Goal: Find contact information: Find contact information

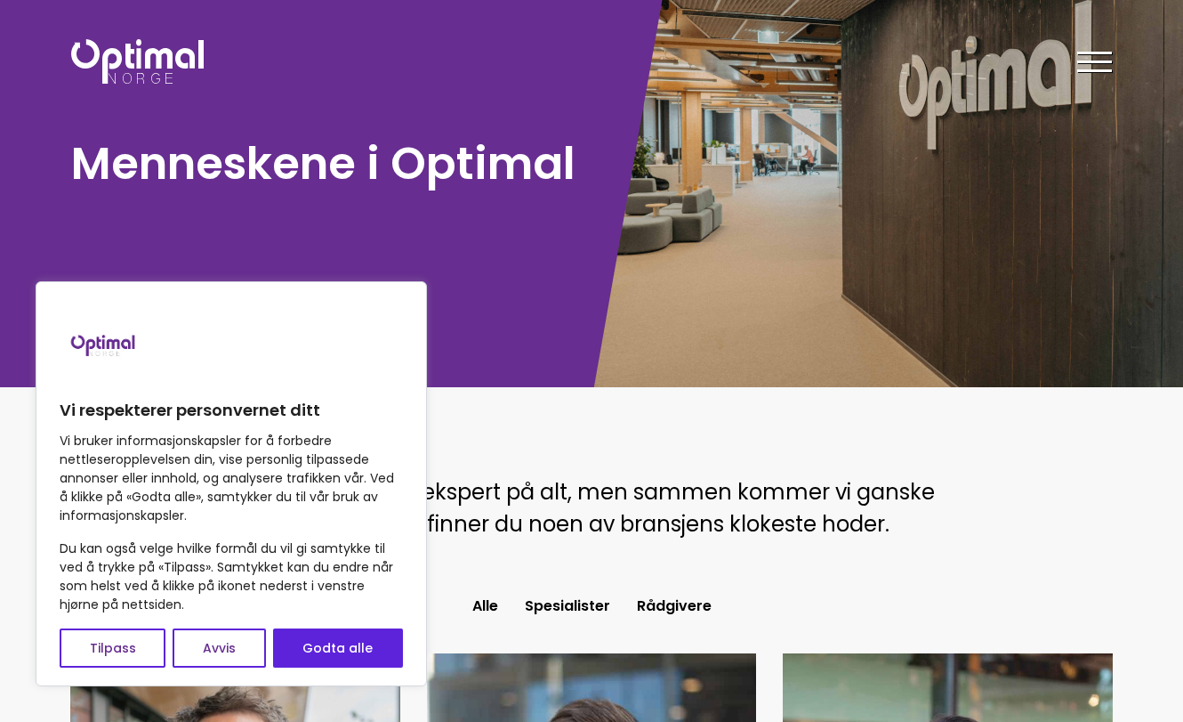
click at [367, 658] on button "Godta alle" at bounding box center [338, 647] width 130 height 39
checkbox input "true"
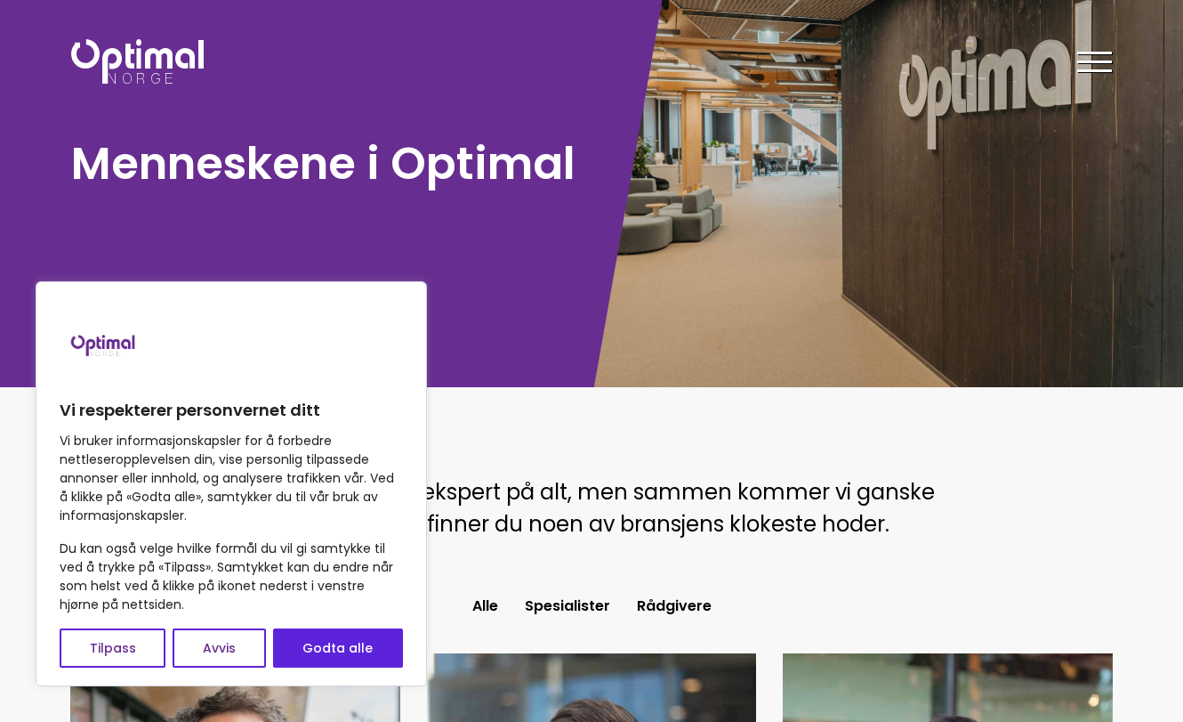
checkbox input "true"
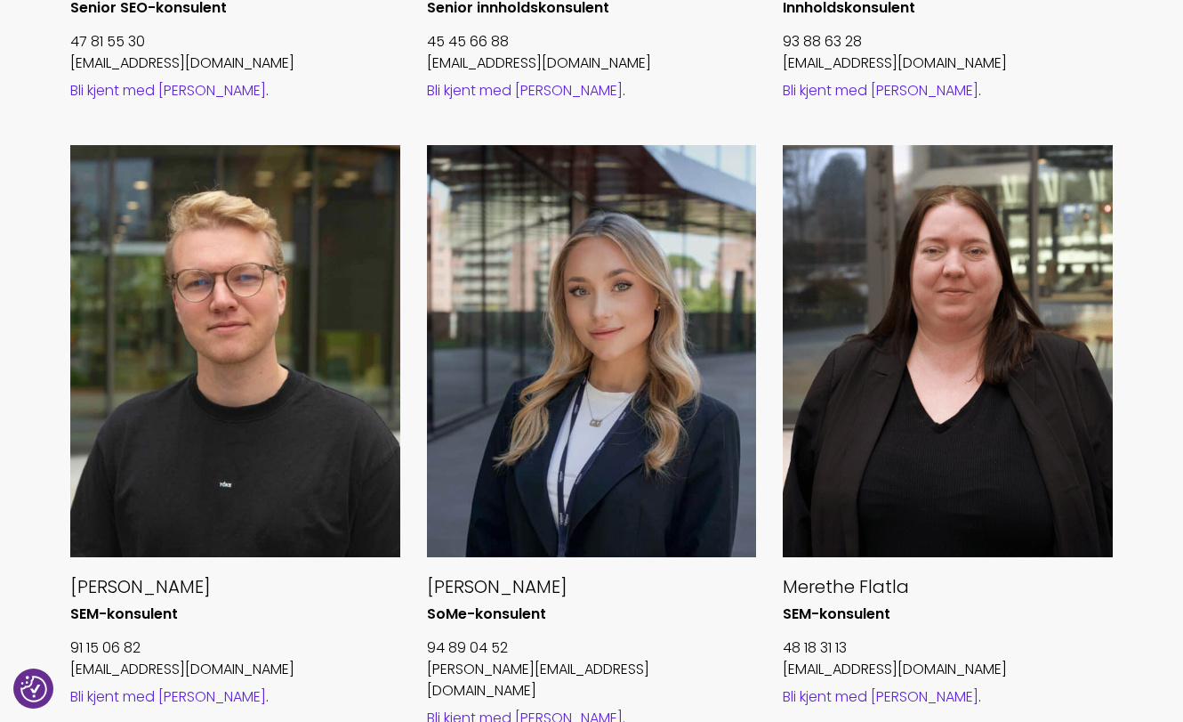
scroll to position [1868, 0]
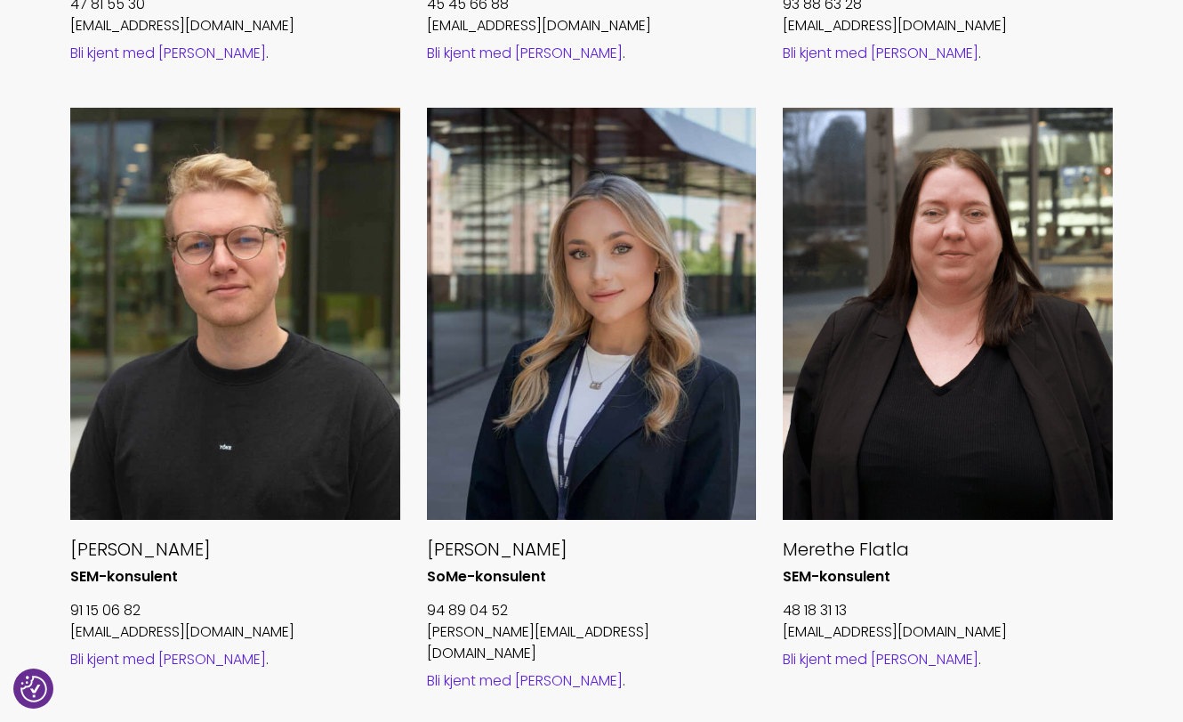
drag, startPoint x: 561, startPoint y: 553, endPoint x: 425, endPoint y: 551, distance: 135.3
click at [425, 551] on div "[PERSON_NAME]-konsulent 94 89 04 52 [EMAIL_ADDRESS][DOMAIN_NAME] Bli kjent med …" at bounding box center [592, 422] width 357 height 628
copy h5 "[PERSON_NAME]"
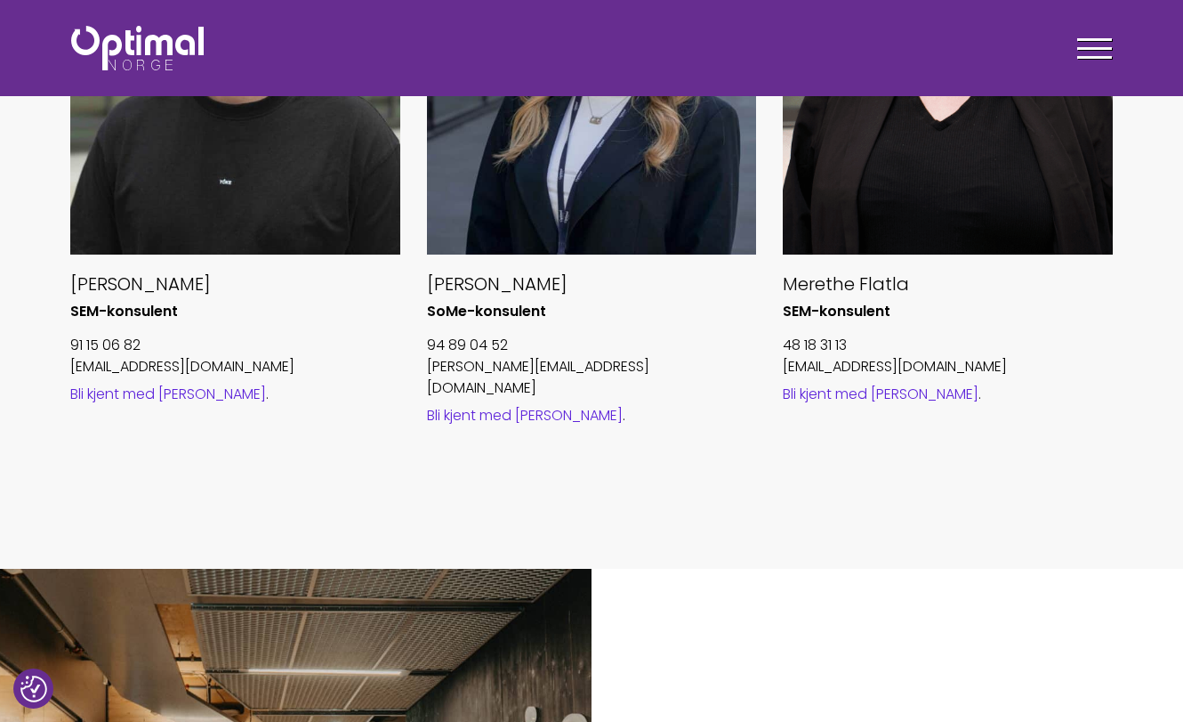
scroll to position [1854, 0]
